Goal: Task Accomplishment & Management: Use online tool/utility

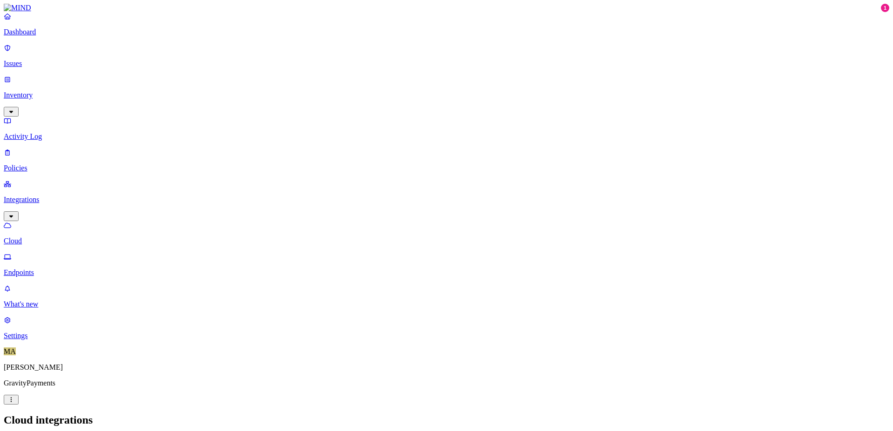
click at [44, 79] on link "Inventory" at bounding box center [446, 95] width 885 height 40
click at [38, 36] on link "Dashboard" at bounding box center [446, 24] width 885 height 24
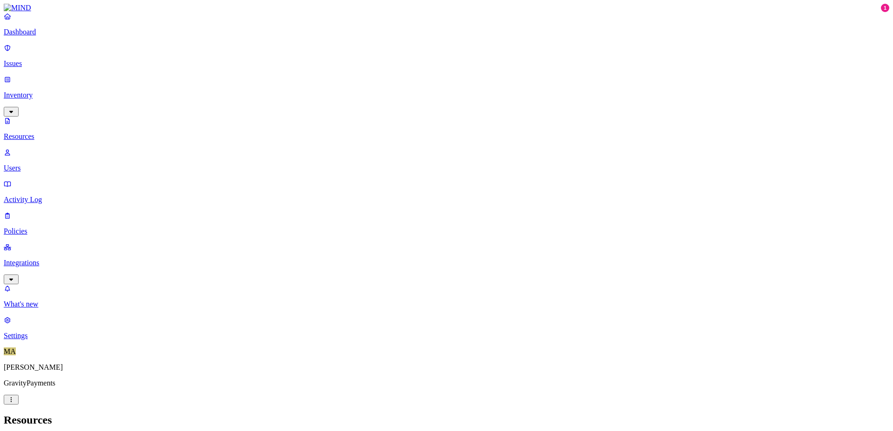
click at [57, 340] on link "Settings" at bounding box center [446, 328] width 885 height 24
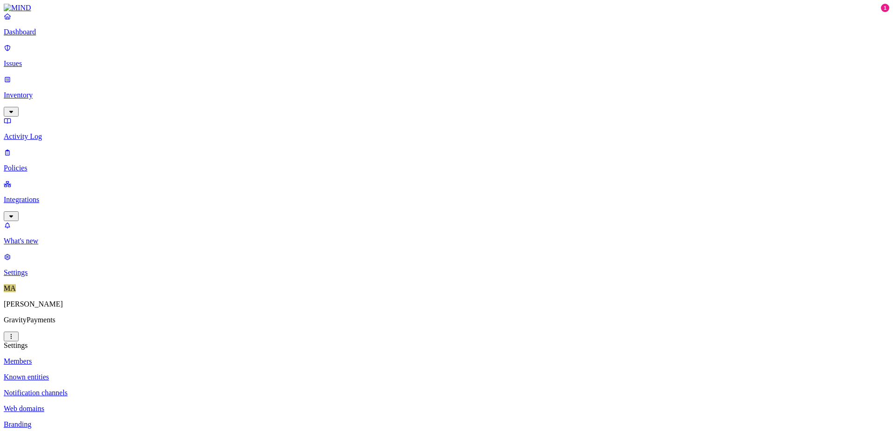
click at [135, 373] on p "Known entities" at bounding box center [446, 377] width 885 height 8
click at [136, 389] on p "Notification channels" at bounding box center [446, 393] width 885 height 8
click at [60, 196] on p "Integrations" at bounding box center [446, 200] width 885 height 8
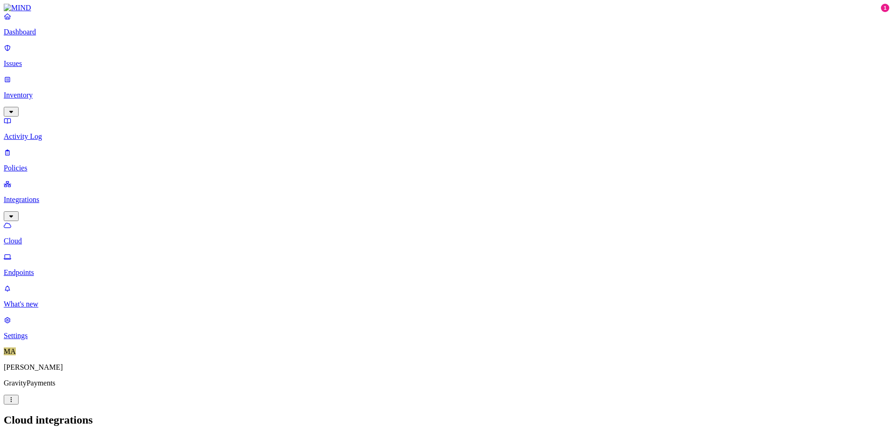
click at [50, 164] on p "Policies" at bounding box center [446, 168] width 885 height 8
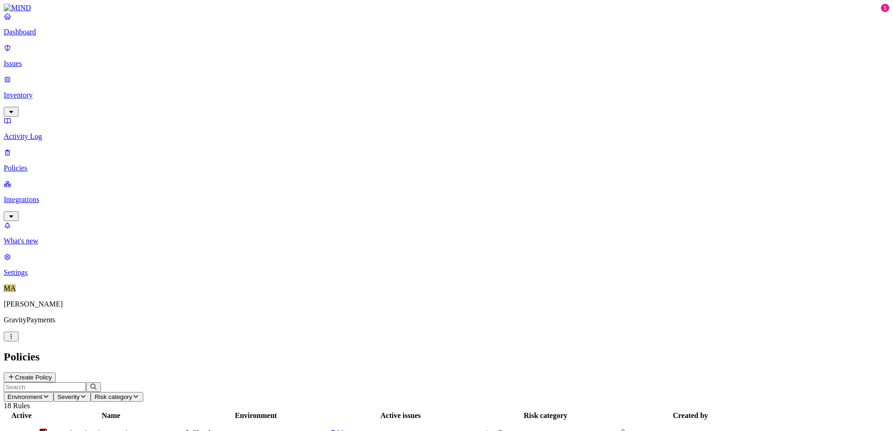
click at [50, 133] on p "Activity Log" at bounding box center [446, 137] width 885 height 8
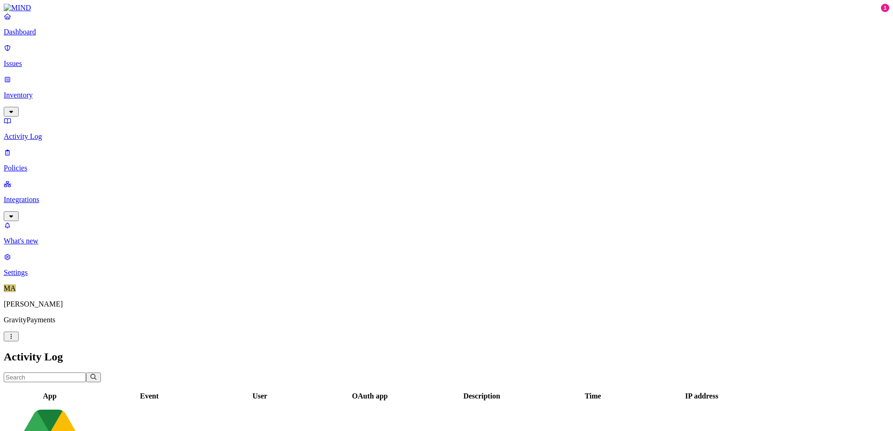
click at [41, 80] on link "Inventory" at bounding box center [446, 95] width 885 height 40
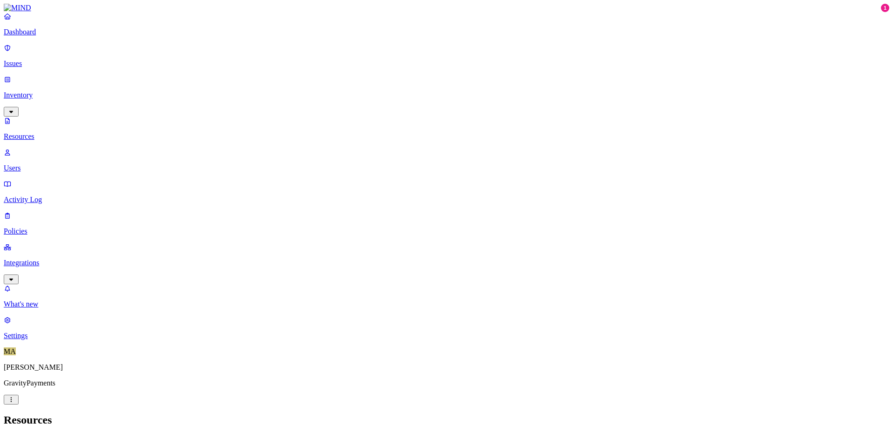
click at [36, 61] on p "Issues" at bounding box center [446, 64] width 885 height 8
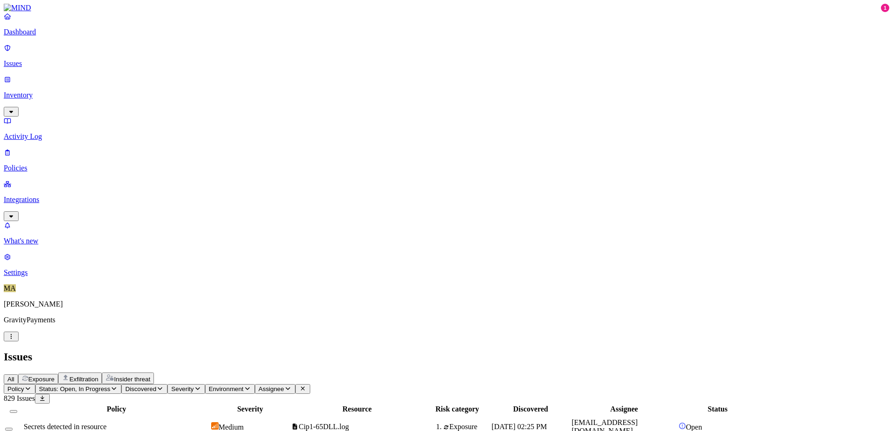
click at [45, 36] on p "Dashboard" at bounding box center [446, 32] width 885 height 8
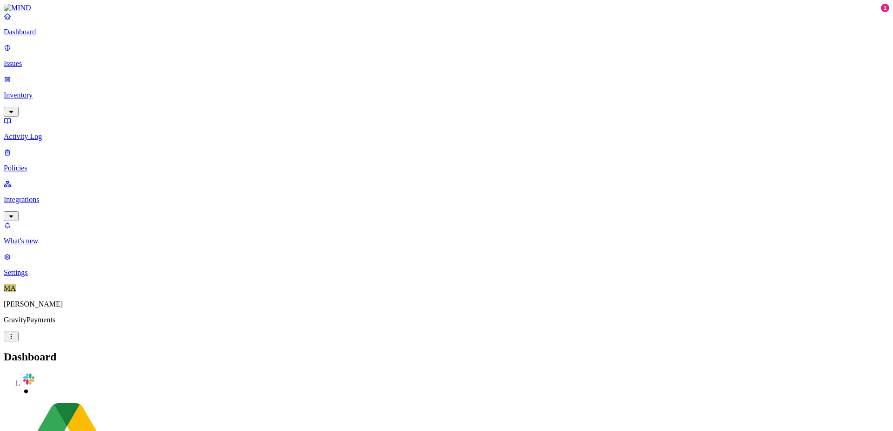
click at [43, 60] on p "Issues" at bounding box center [446, 64] width 885 height 8
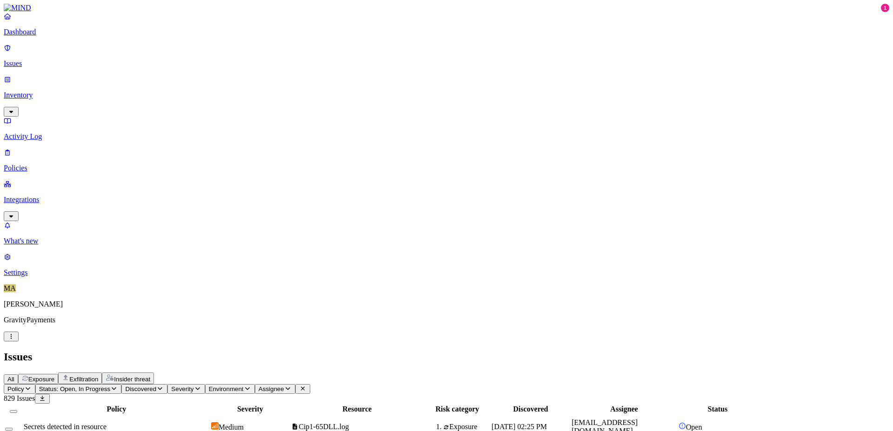
click at [118, 386] on icon "button" at bounding box center [113, 389] width 7 height 6
click at [116, 388] on icon "button" at bounding box center [114, 389] width 5 height 3
click at [110, 386] on span "Status: Open, In Progress" at bounding box center [74, 389] width 71 height 7
click at [106, 423] on span "Secrets detected in resource" at bounding box center [65, 427] width 83 height 8
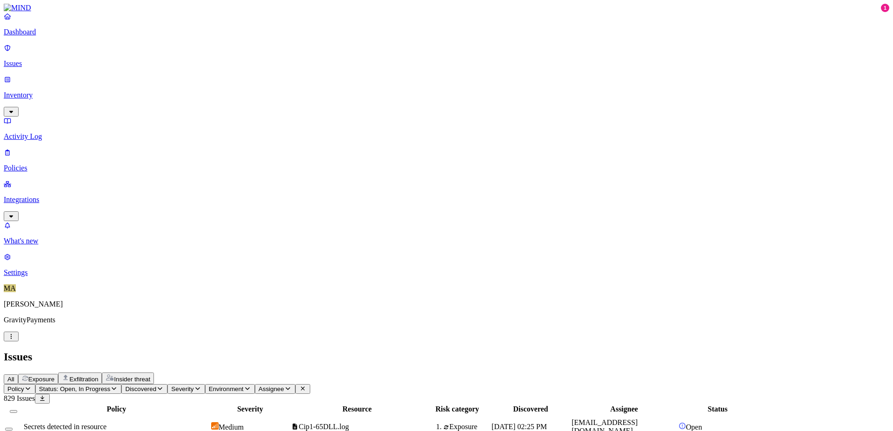
scroll to position [150, 0]
click at [61, 35] on link "Dashboard" at bounding box center [446, 24] width 885 height 24
